Goal: Transaction & Acquisition: Purchase product/service

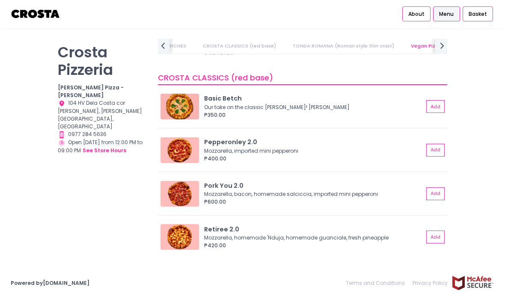
scroll to position [260, 0]
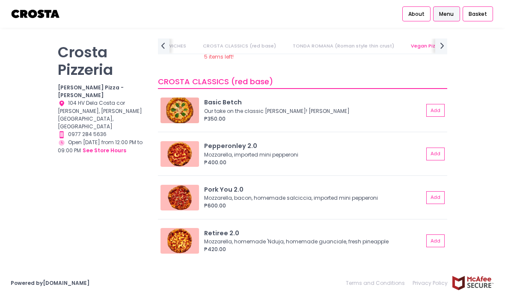
click at [369, 191] on div "Pork You 2.0" at bounding box center [313, 189] width 219 height 9
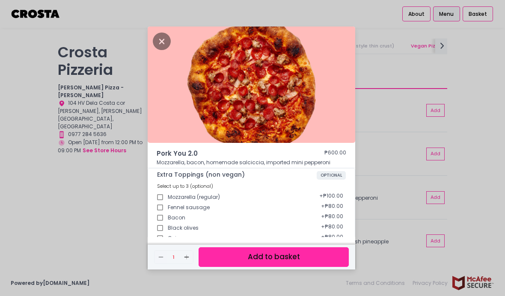
click at [163, 36] on icon "Close" at bounding box center [162, 42] width 18 height 18
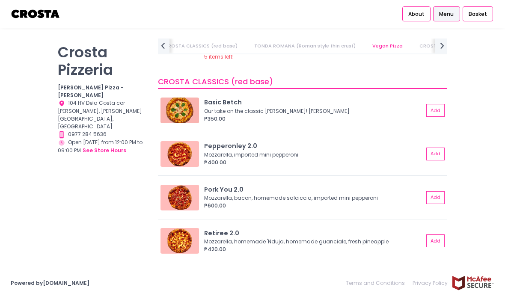
scroll to position [0, 114]
click at [437, 107] on button "Add" at bounding box center [435, 110] width 18 height 13
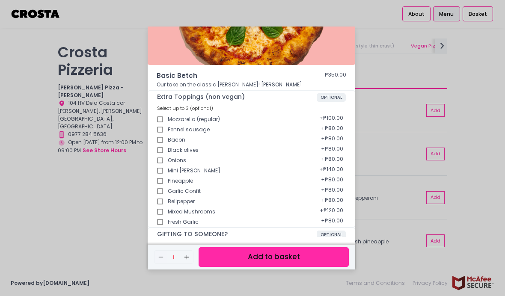
scroll to position [112, 0]
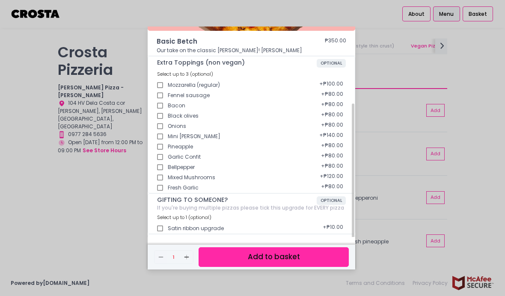
click at [384, 118] on div "Basic Betch ₱350.00 Our take on the classic Margherita! Mozzarella, basil Extra…" at bounding box center [252, 148] width 505 height 296
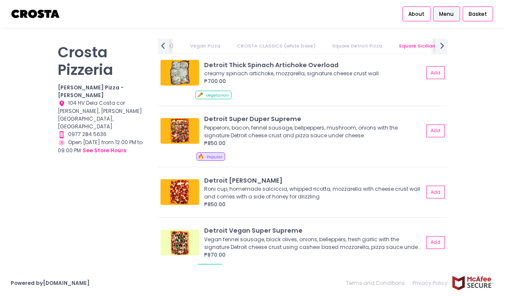
scroll to position [973, 0]
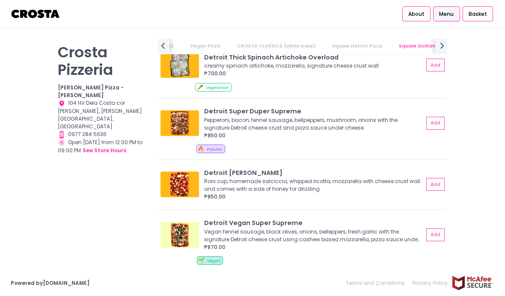
click at [212, 135] on div "₱850.00" at bounding box center [313, 136] width 219 height 8
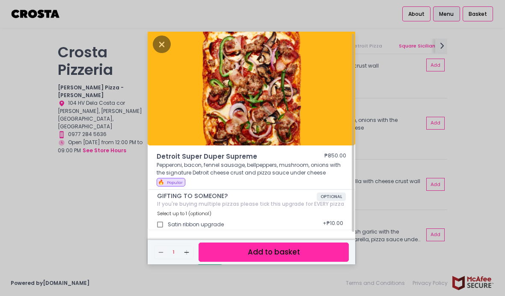
scroll to position [32, 0]
click at [410, 166] on div "Detroit Super Duper Supreme ₱850.00 Pepperoni, bacon, fennel sausage, bellpeppe…" at bounding box center [252, 148] width 505 height 296
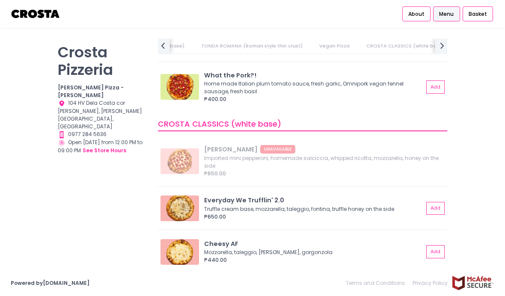
scroll to position [867, 0]
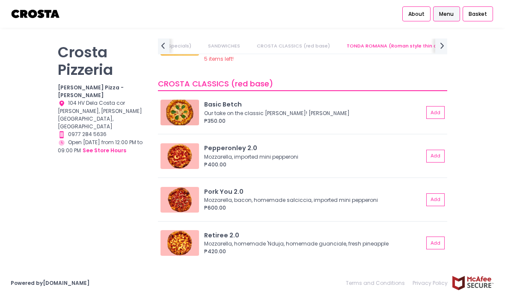
scroll to position [274, 0]
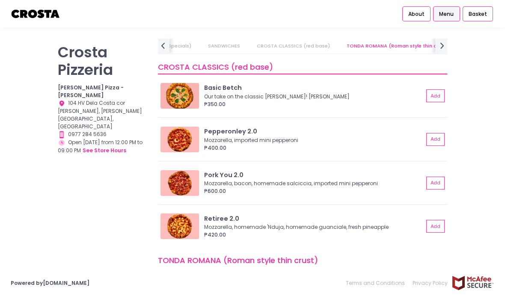
click at [370, 223] on div "Mozzarella, homemade 'Nduja, homemade guanciale, fresh pineapple" at bounding box center [312, 227] width 217 height 8
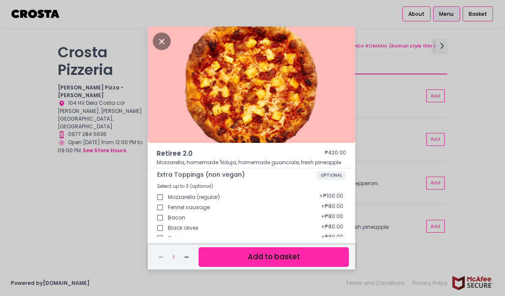
click at [159, 38] on icon "Close" at bounding box center [162, 42] width 18 height 18
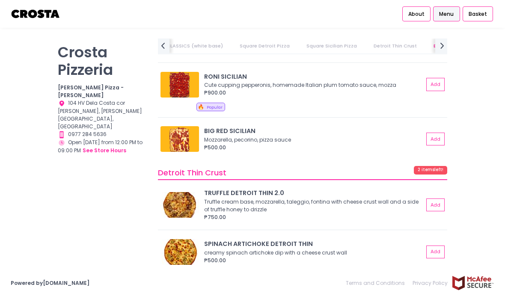
scroll to position [1326, 0]
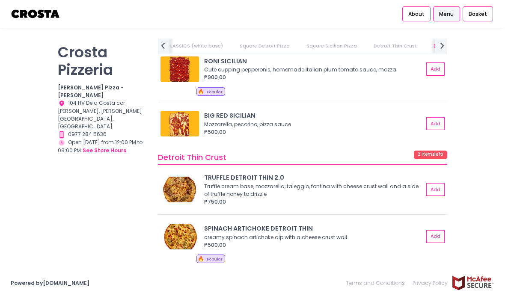
click at [368, 121] on div "Mozzarella, pecorino, pizza sauce" at bounding box center [312, 125] width 217 height 8
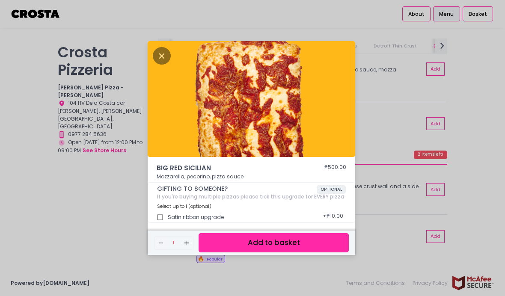
scroll to position [0, 0]
click at [307, 155] on img at bounding box center [251, 99] width 207 height 116
click at [383, 130] on div "BIG RED SICILIAN ₱500.00 Mozzarella, pecorino, pizza sauce GIFTING TO SOMEONE? …" at bounding box center [252, 148] width 505 height 296
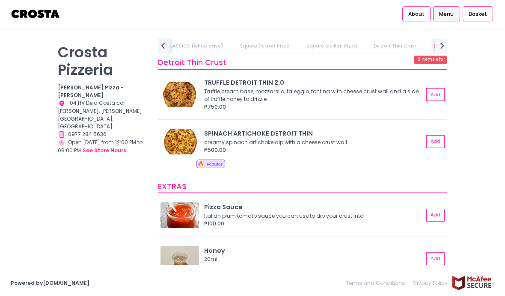
scroll to position [1420, 0]
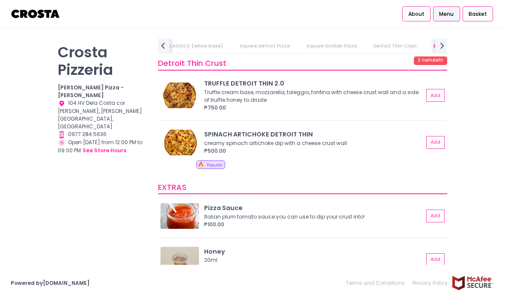
click at [339, 139] on div "creamy spinach artichoke dip with a cheese crust wall" at bounding box center [312, 143] width 217 height 8
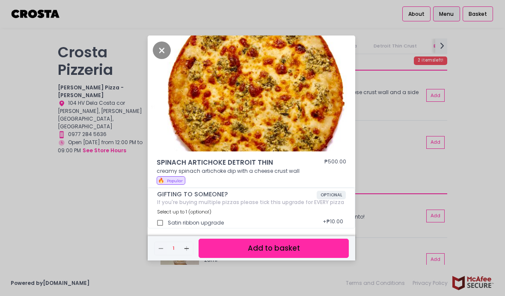
click at [381, 164] on div "SPINACH ARTICHOKE DETROIT THIN ₱500.00 creamy spinach artichoke dip with a chee…" at bounding box center [252, 148] width 505 height 296
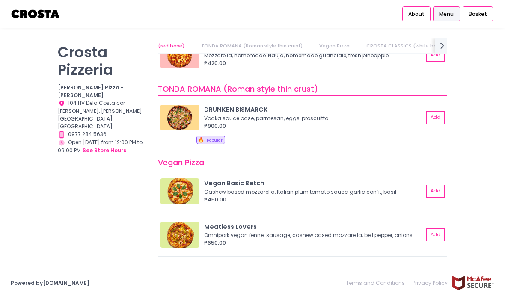
scroll to position [337, 0]
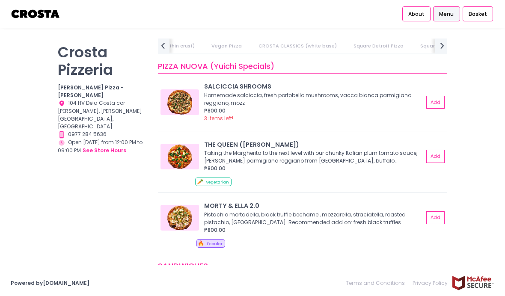
click at [309, 38] on link "CROSTA CLASSICS (white base)" at bounding box center [298, 45] width 94 height 15
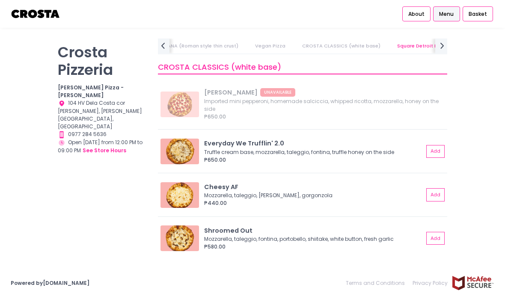
click at [389, 38] on link "Square Detroit Pizza" at bounding box center [421, 45] width 65 height 15
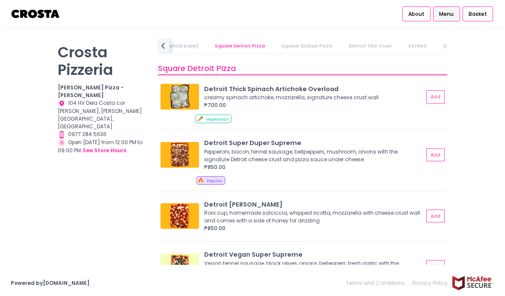
click at [344, 38] on link "Detroit Thin Crust" at bounding box center [370, 45] width 59 height 15
